Goal: Information Seeking & Learning: Stay updated

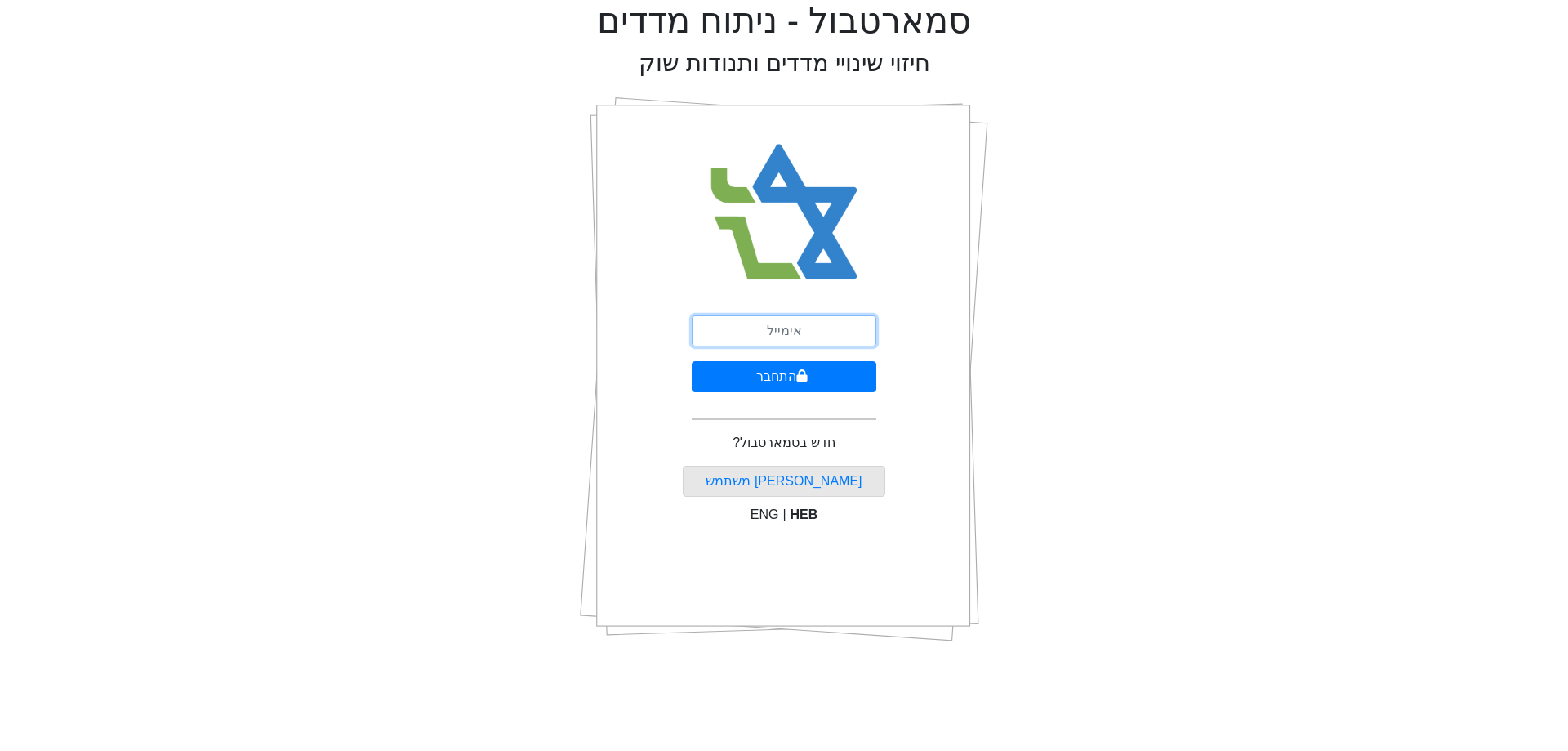
click at [809, 321] on input "email" at bounding box center [784, 330] width 185 height 31
type input "ט"
type input "[EMAIL_ADDRESS][DOMAIN_NAME]"
click at [850, 376] on button "התחבר" at bounding box center [784, 376] width 185 height 31
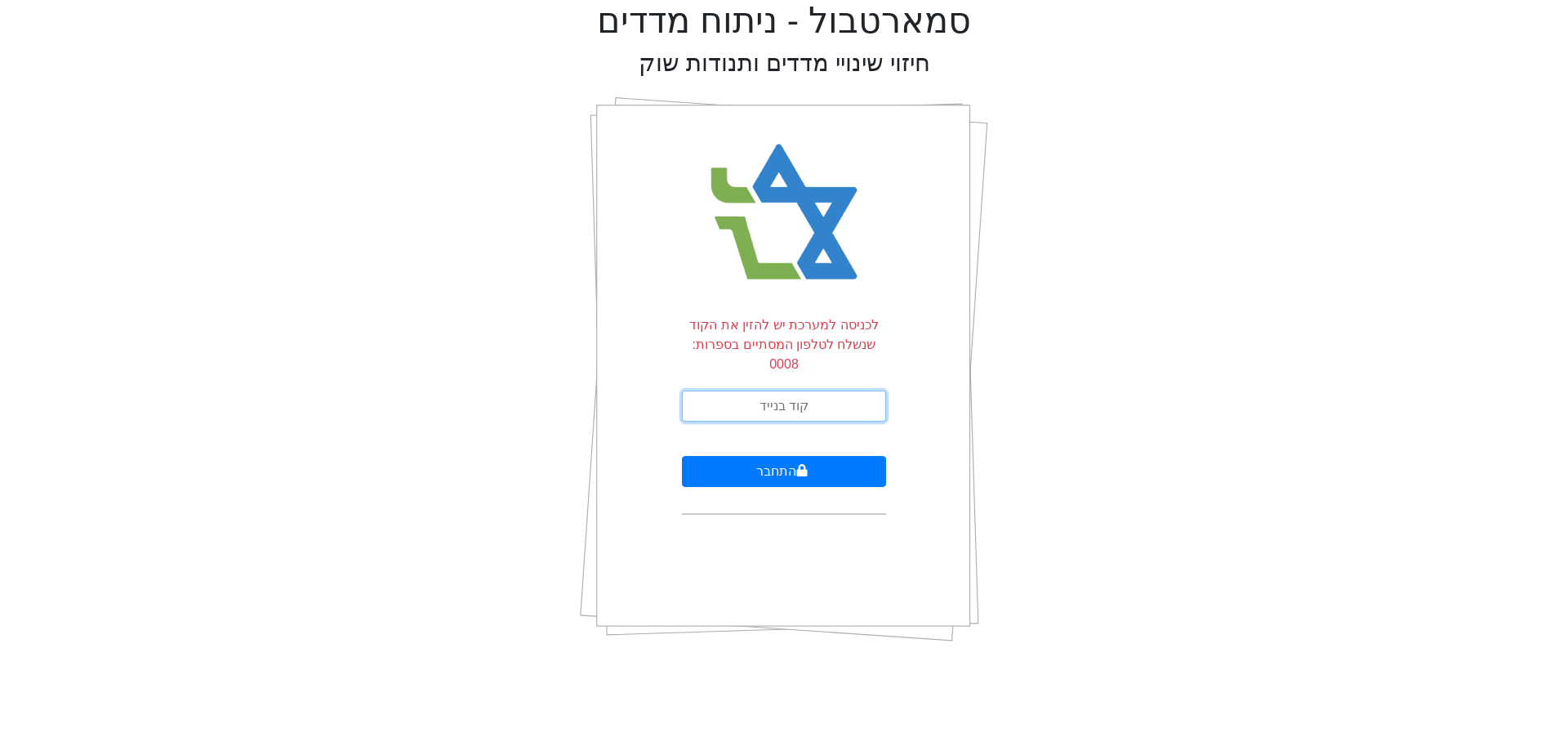
click at [850, 391] on input "text" at bounding box center [784, 406] width 205 height 31
type input "439984"
click at [682, 456] on button "התחבר" at bounding box center [784, 471] width 205 height 31
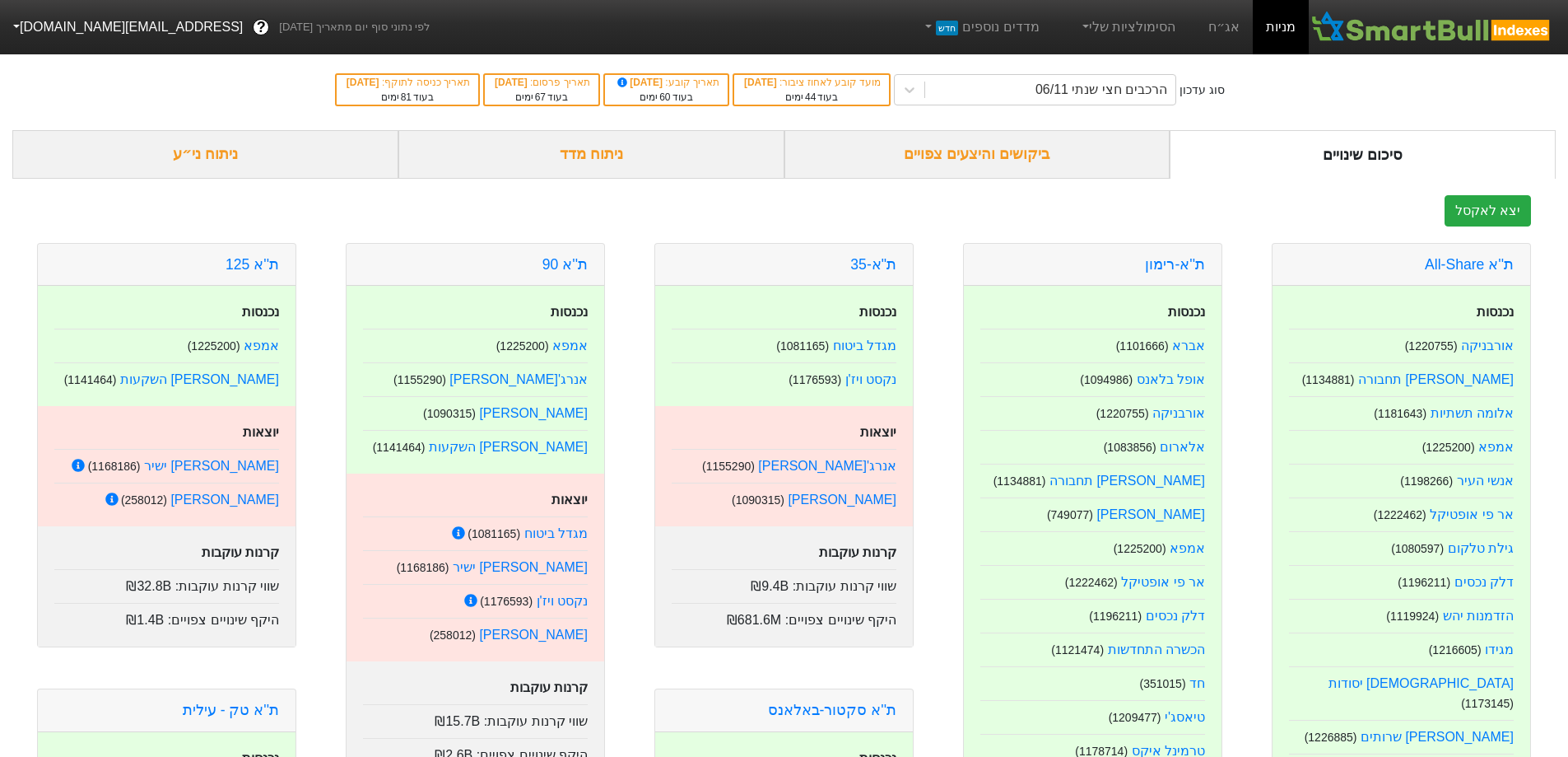
click at [1037, 152] on div "ביקושים והיצעים צפויים" at bounding box center [977, 154] width 386 height 48
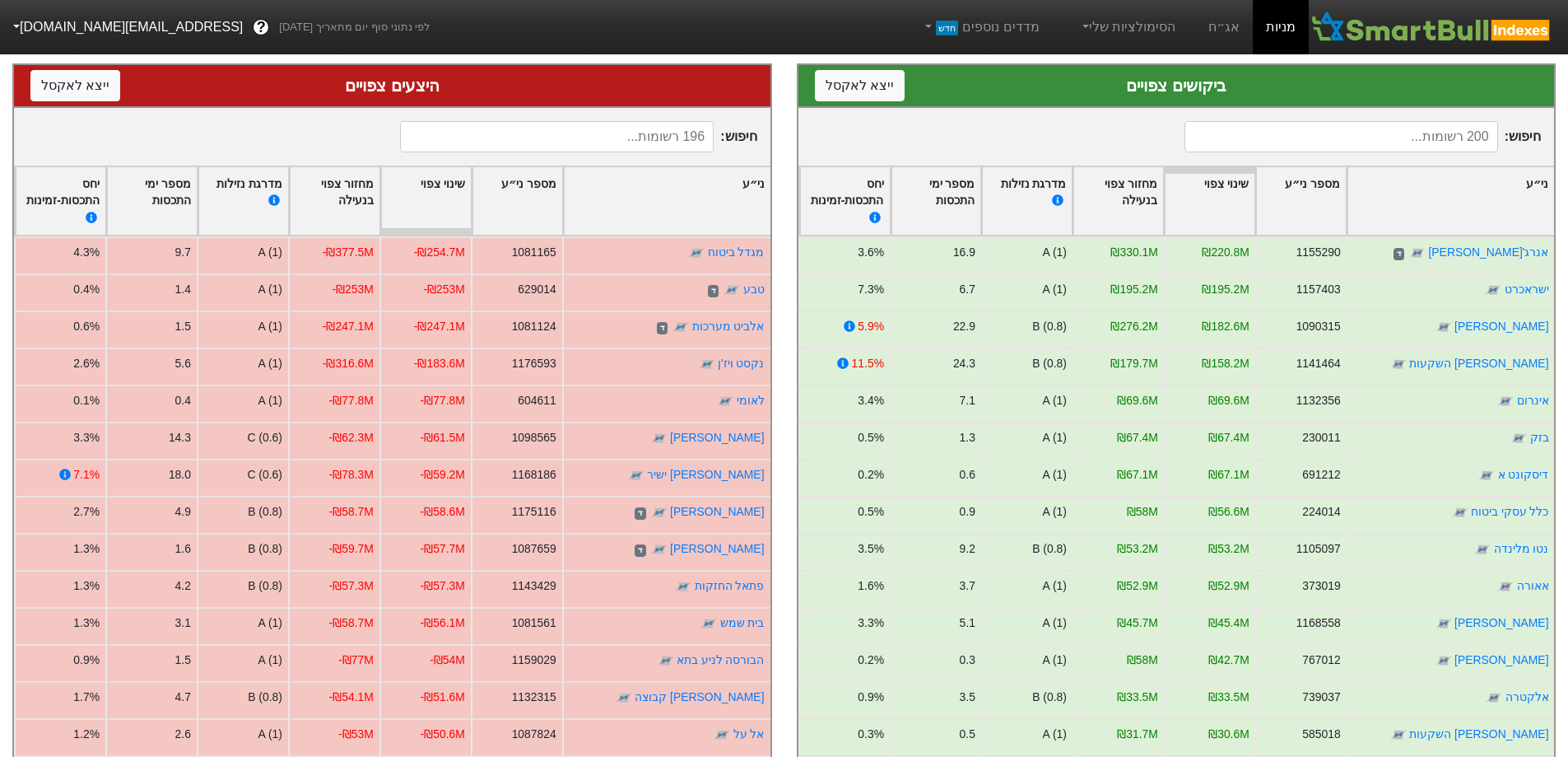
scroll to position [227, 0]
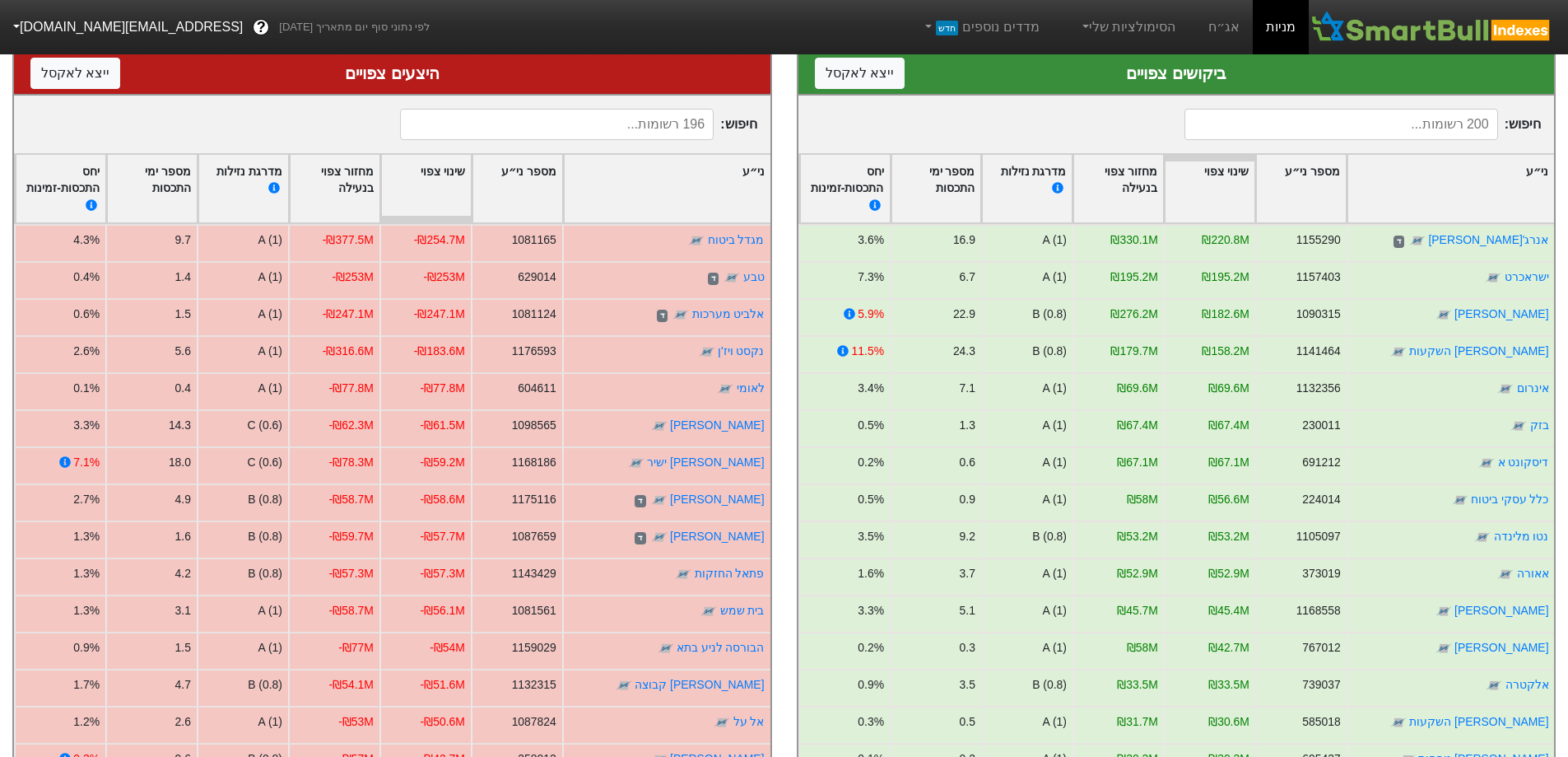
click at [1492, 189] on div "ני״ע" at bounding box center [1451, 189] width 206 height 68
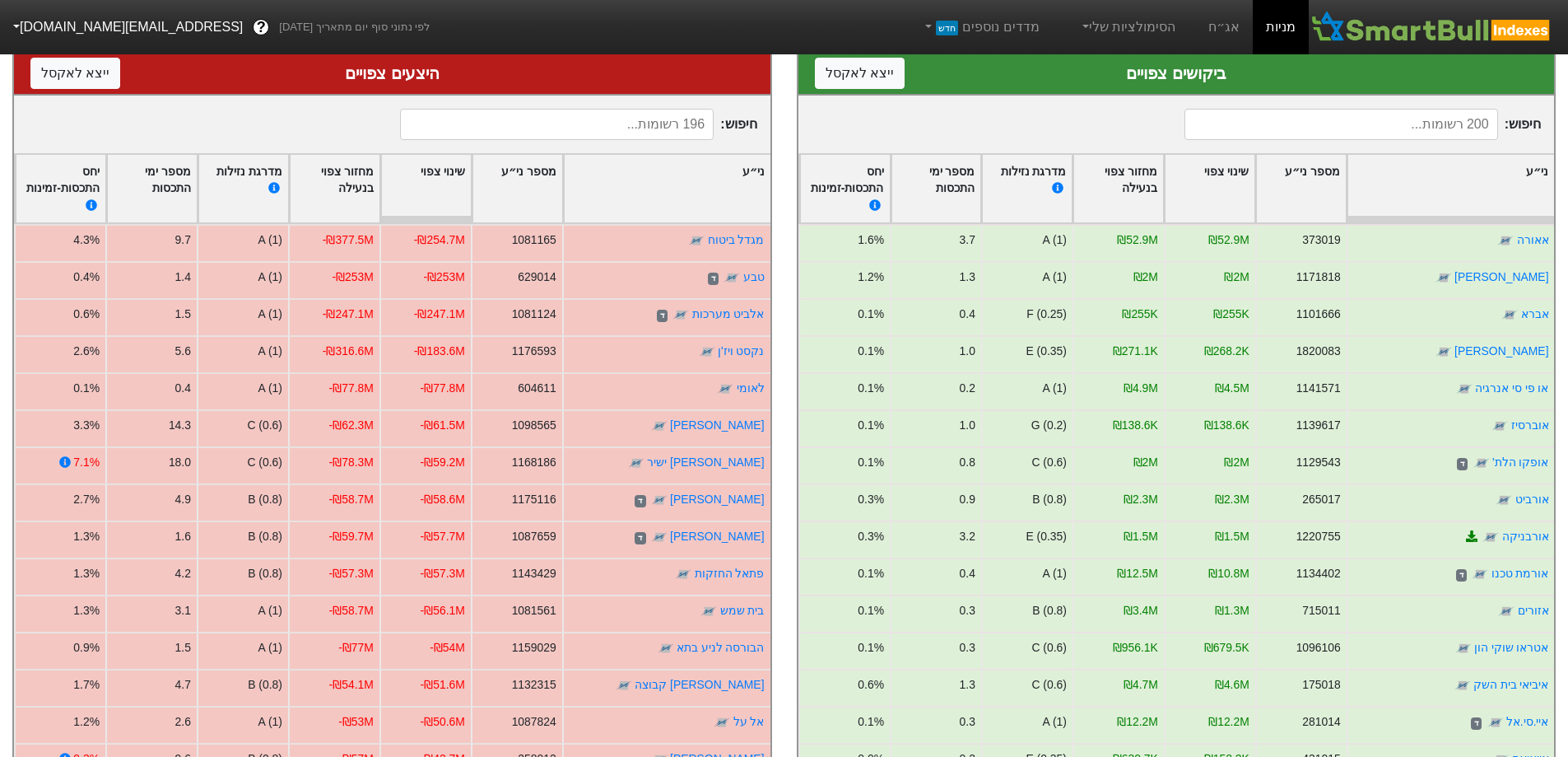
click at [1492, 189] on div "ני״ע" at bounding box center [1451, 189] width 206 height 68
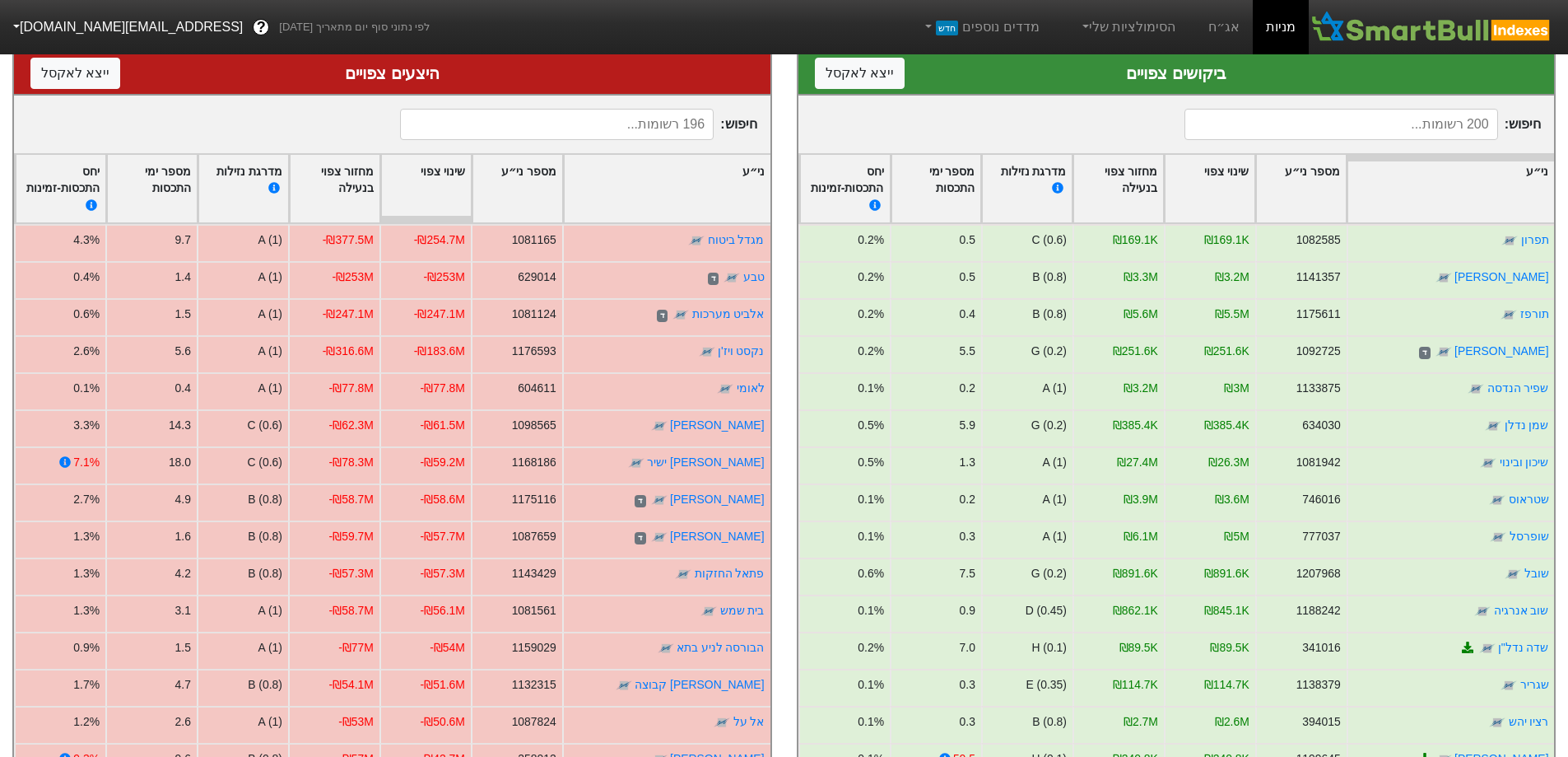
click at [1455, 169] on div "ני״ע" at bounding box center [1451, 189] width 206 height 68
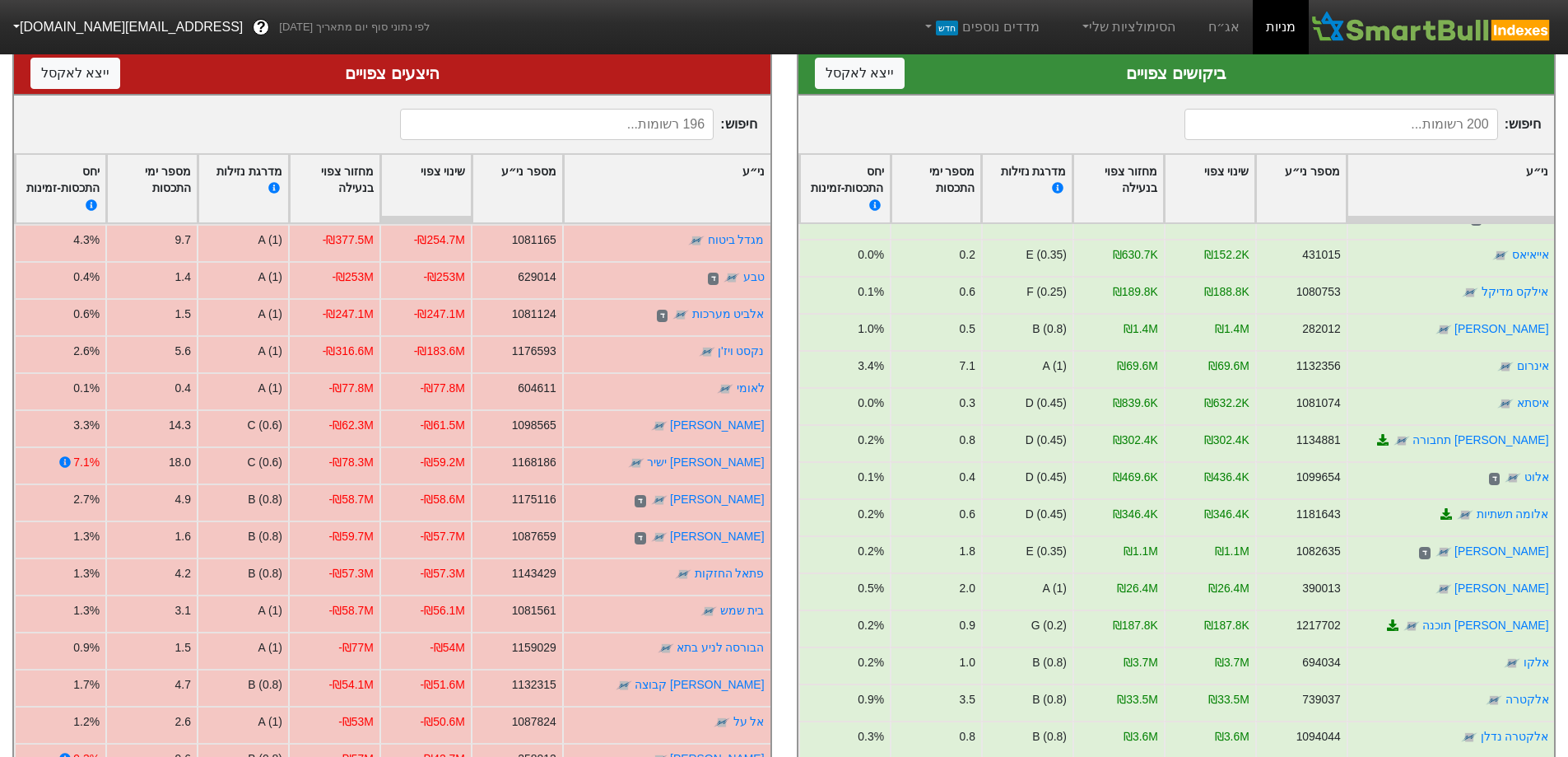
scroll to position [1008, 0]
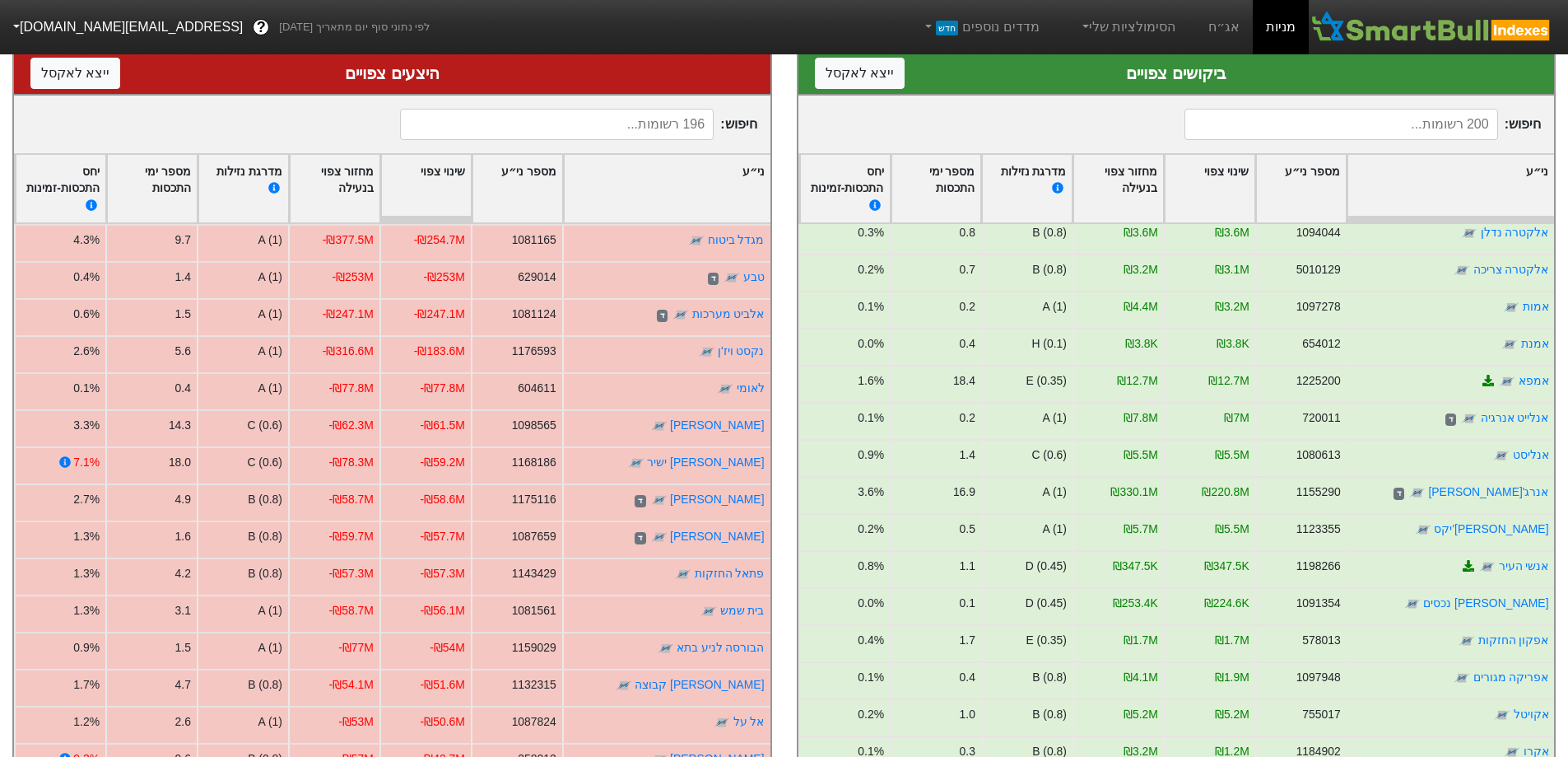
click at [1215, 185] on div "שינוי צפוי" at bounding box center [1210, 189] width 90 height 68
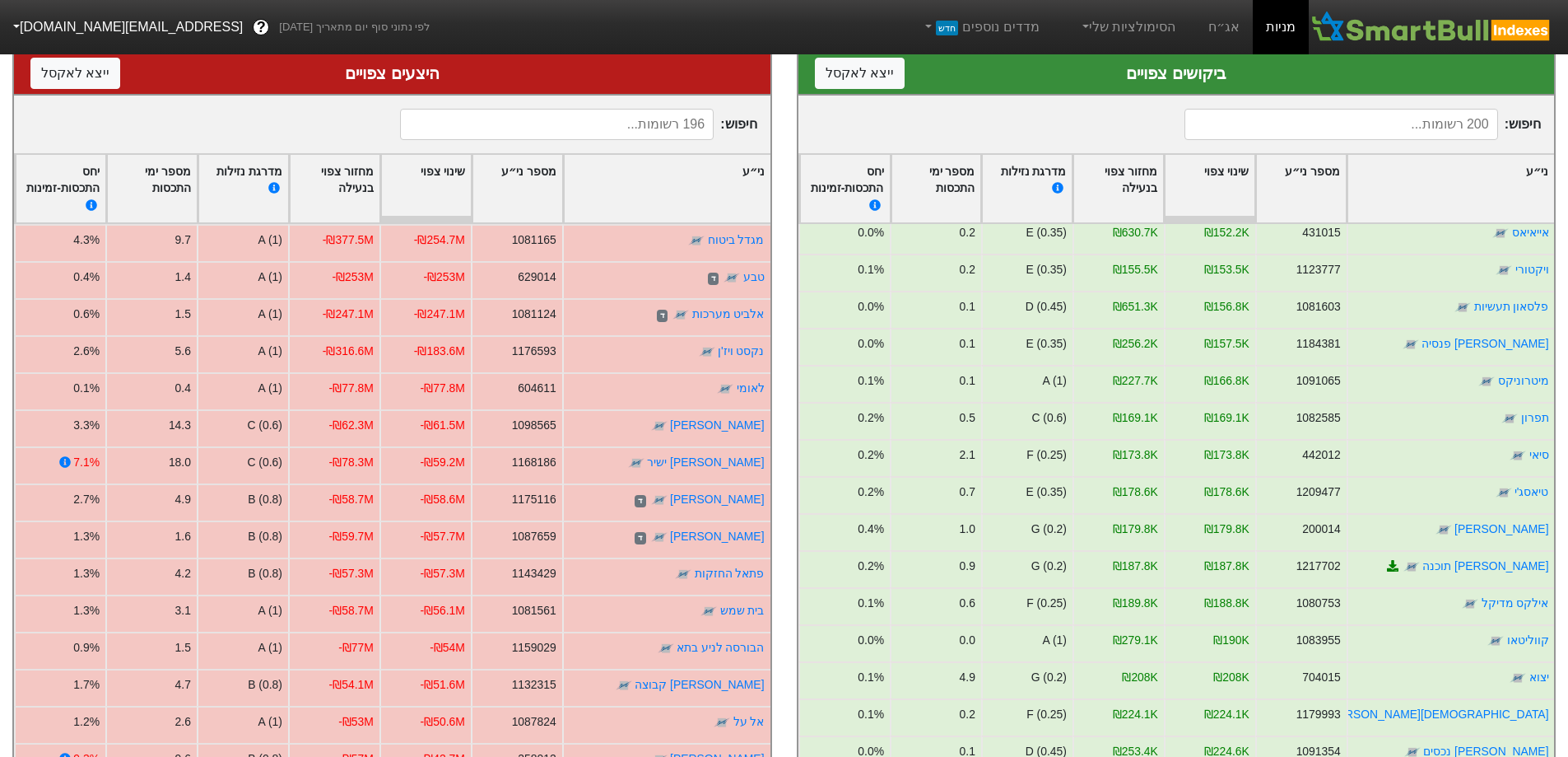
click at [1215, 185] on div "שינוי צפוי" at bounding box center [1210, 189] width 90 height 68
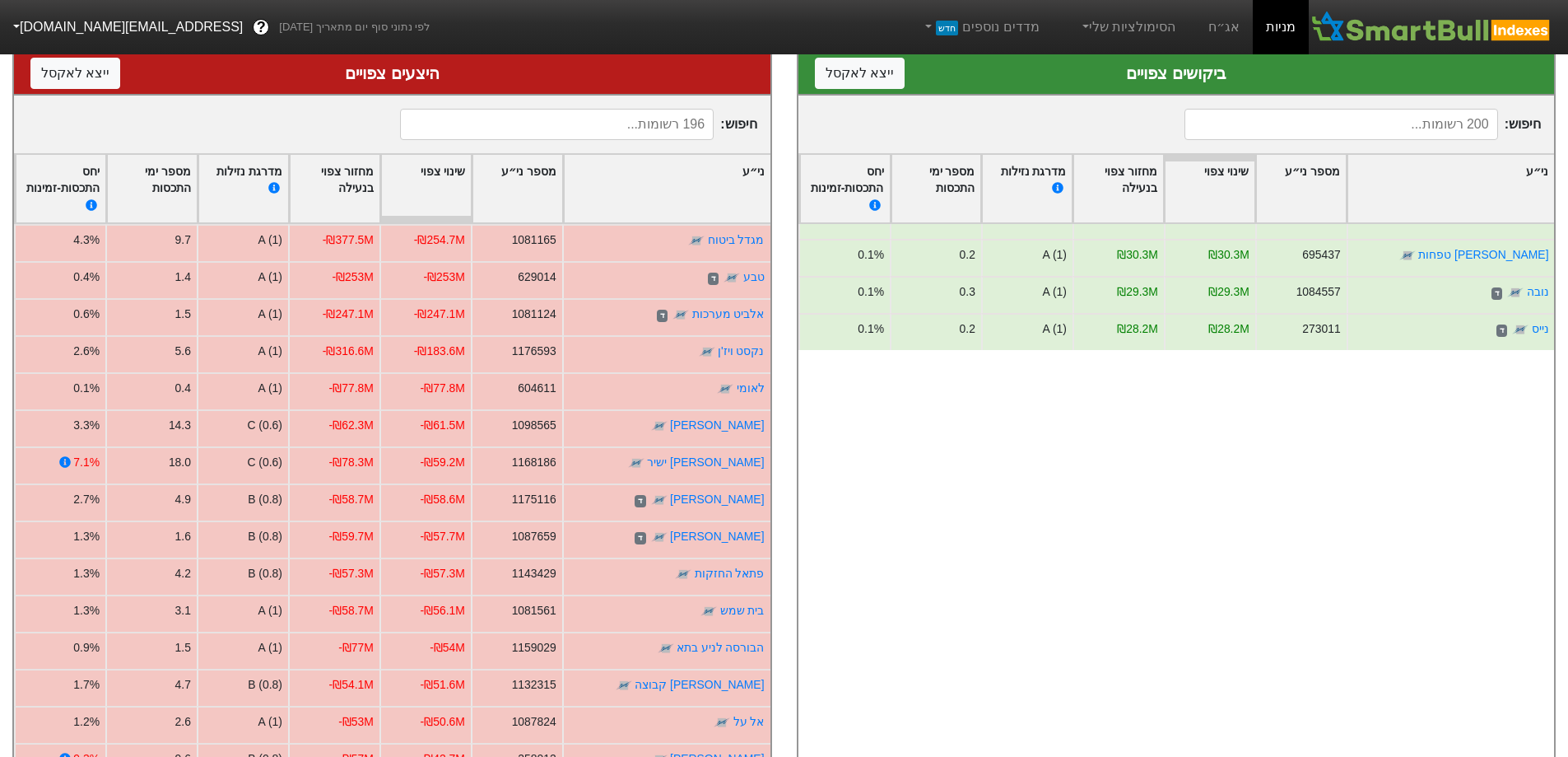
scroll to position [0, 0]
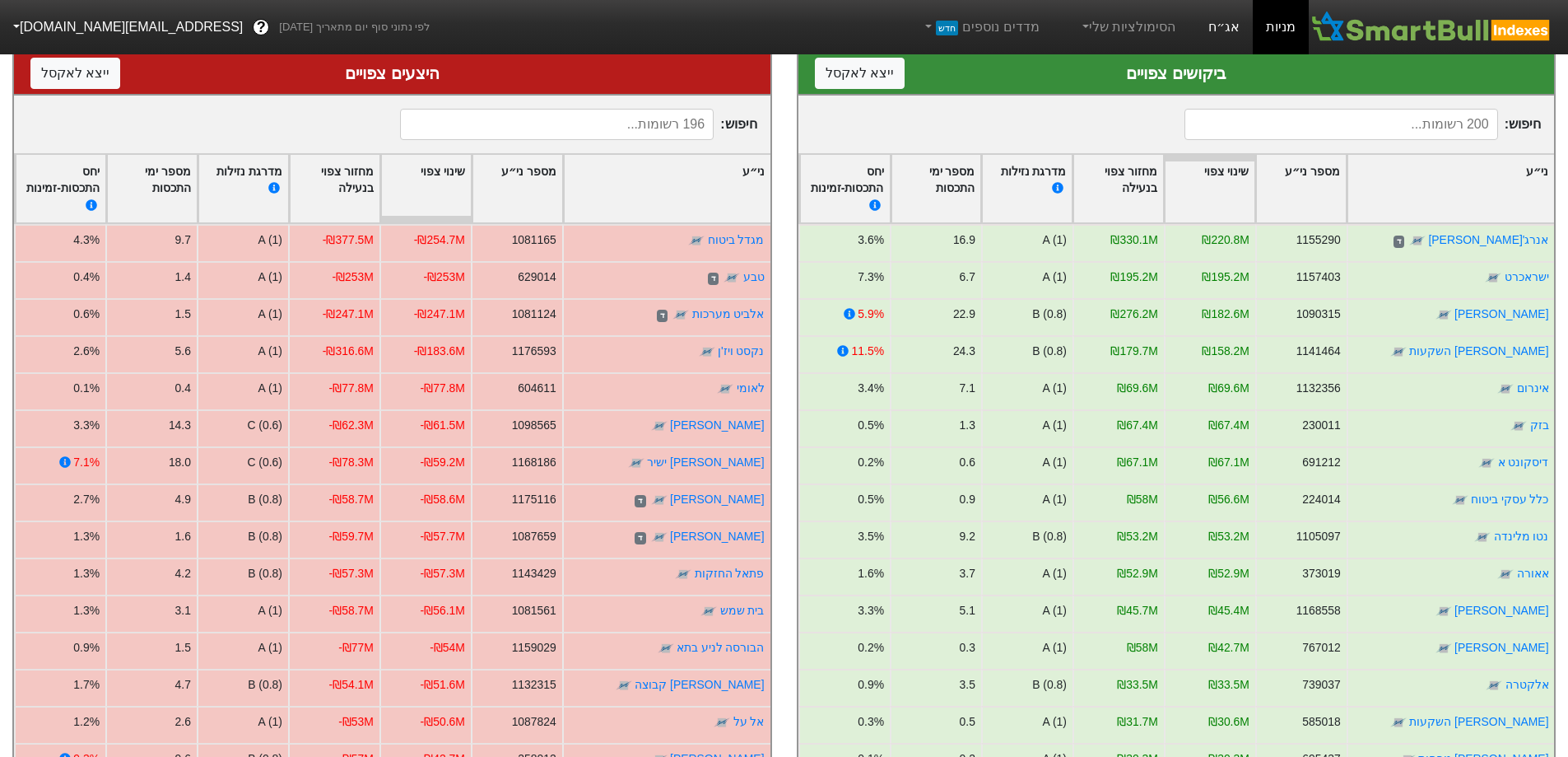
click at [1223, 25] on link "אג״ח" at bounding box center [1224, 26] width 58 height 54
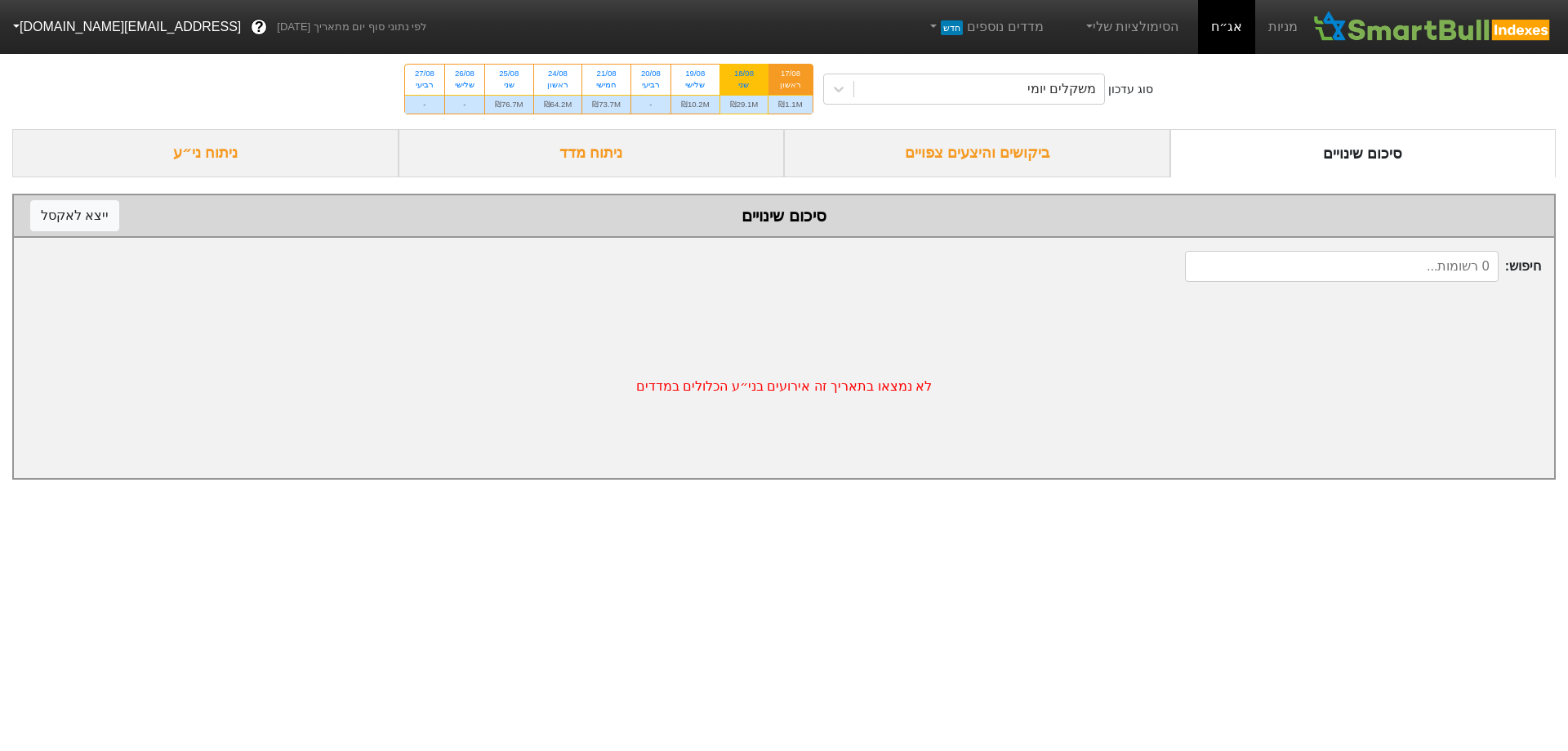
click at [758, 85] on div "שני" at bounding box center [744, 84] width 28 height 11
click at [744, 75] on input "18/08 שני ₪29.1M" at bounding box center [738, 69] width 10 height 10
radio input "true"
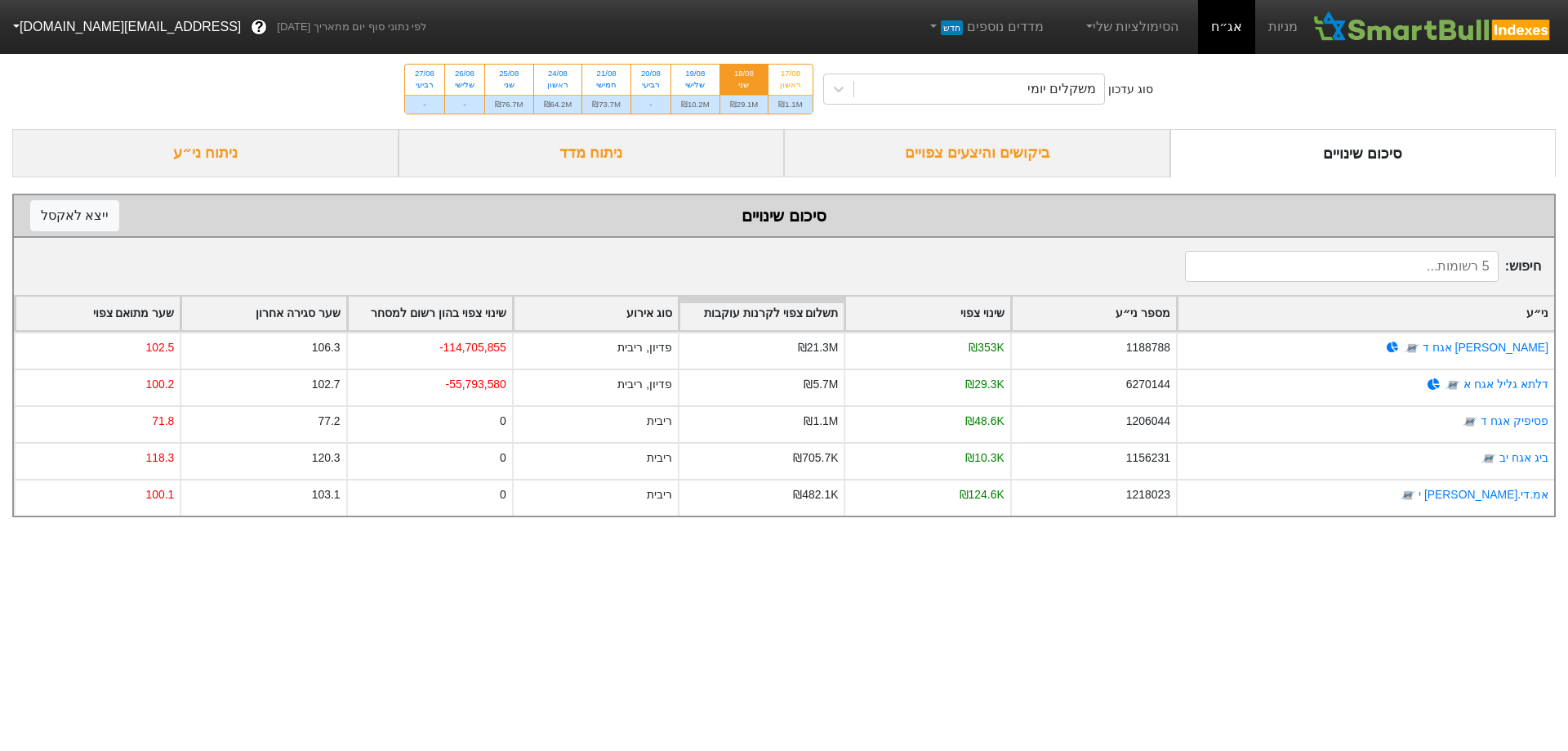
click at [1006, 140] on div "ביקושים והיצעים צפויים" at bounding box center [978, 153] width 387 height 48
